Goal: Obtain resource: Obtain resource

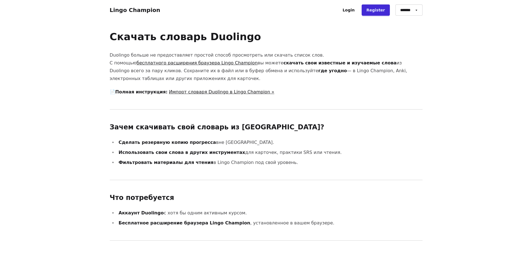
click at [148, 64] on link "бесплатного расширения браузера Lingo Champion" at bounding box center [197, 62] width 121 height 5
click at [186, 93] on link "Импорт словаря Duolingo в Lingo Champion »" at bounding box center [221, 91] width 105 height 5
